Goal: Download file/media

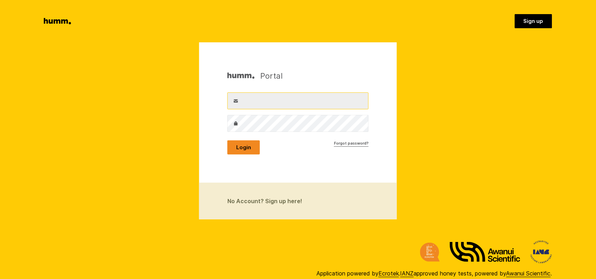
type input "[EMAIL_ADDRESS][DOMAIN_NAME]"
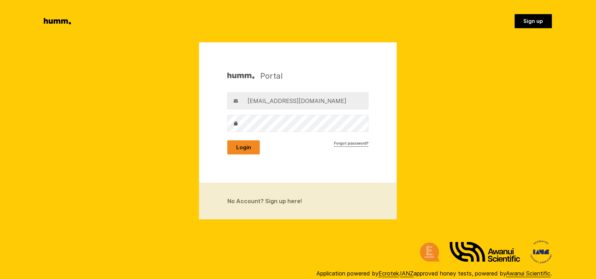
click at [251, 151] on button "Login" at bounding box center [244, 148] width 33 height 14
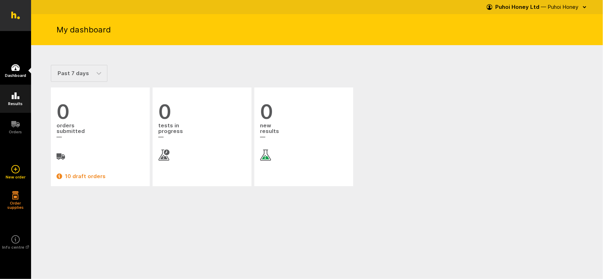
click at [13, 96] on icon at bounding box center [16, 96] width 8 height 7
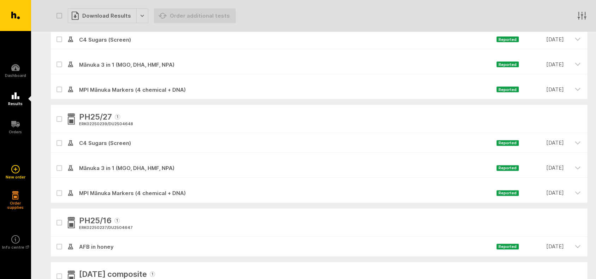
scroll to position [309, 0]
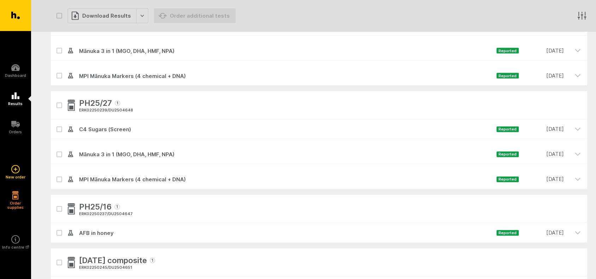
click at [57, 234] on icon at bounding box center [59, 233] width 4 height 3
click at [55, 228] on input "checkbox" at bounding box center [53, 226] width 5 height 5
checkbox input "true"
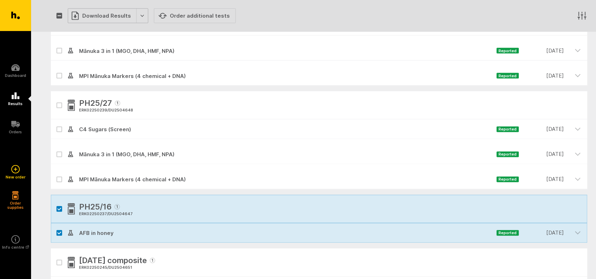
click at [111, 15] on div "Download Results" at bounding box center [108, 15] width 81 height 15
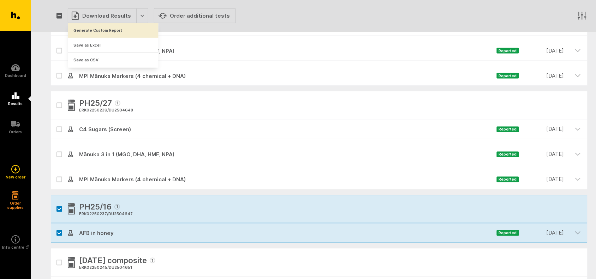
click at [111, 26] on button "Generate Custom Report" at bounding box center [113, 30] width 90 height 14
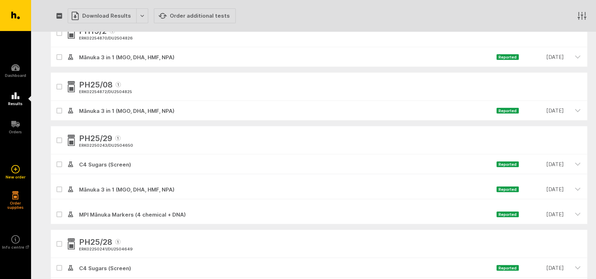
scroll to position [0, 0]
